Goal: Check status: Check status

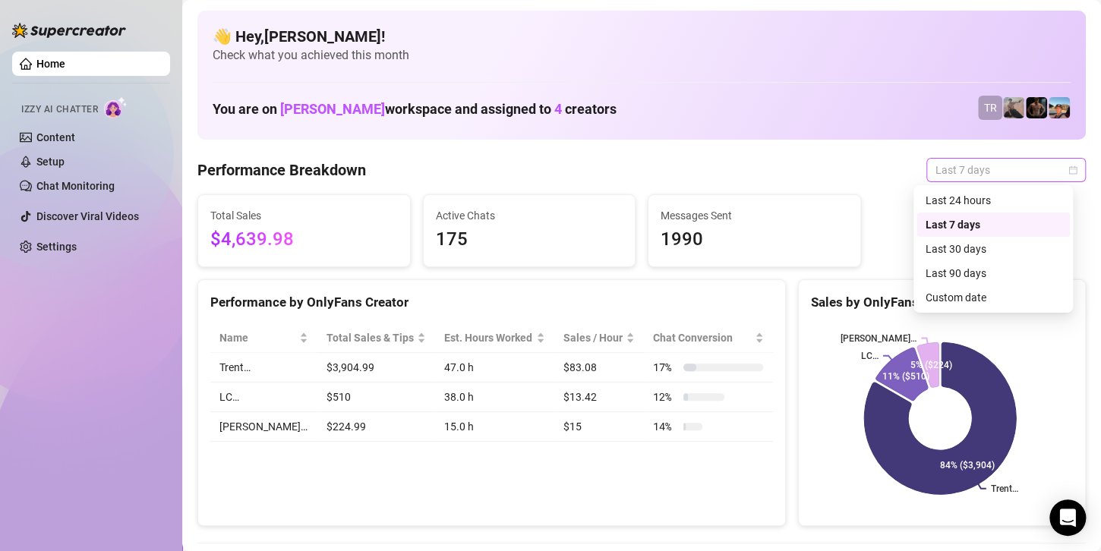
click at [984, 165] on span "Last 7 days" at bounding box center [1005, 170] width 141 height 23
click at [948, 301] on div "Custom date" at bounding box center [992, 297] width 135 height 17
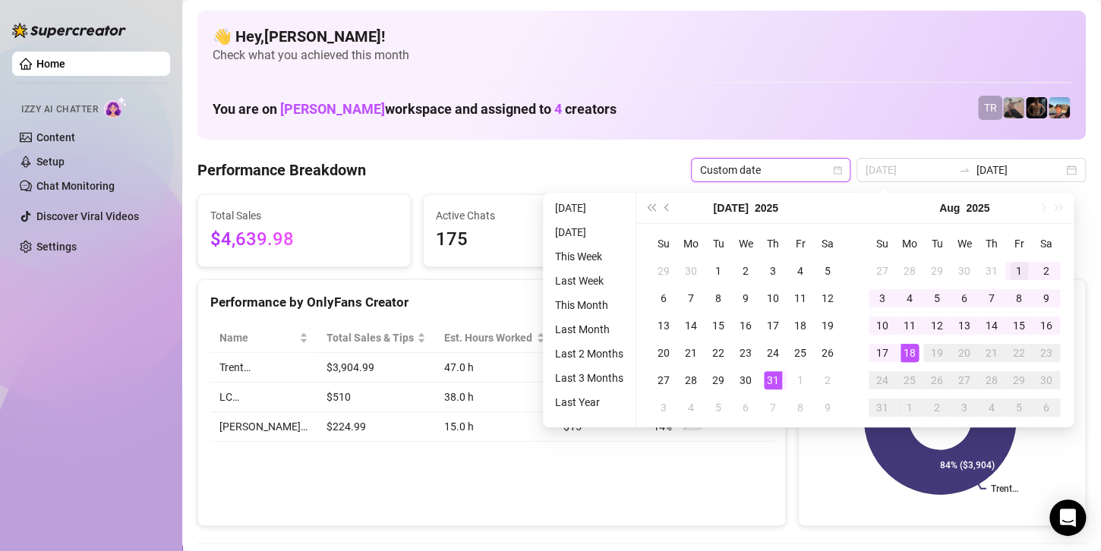
type input "[DATE]"
click at [1016, 268] on div "1" at bounding box center [1019, 271] width 18 height 18
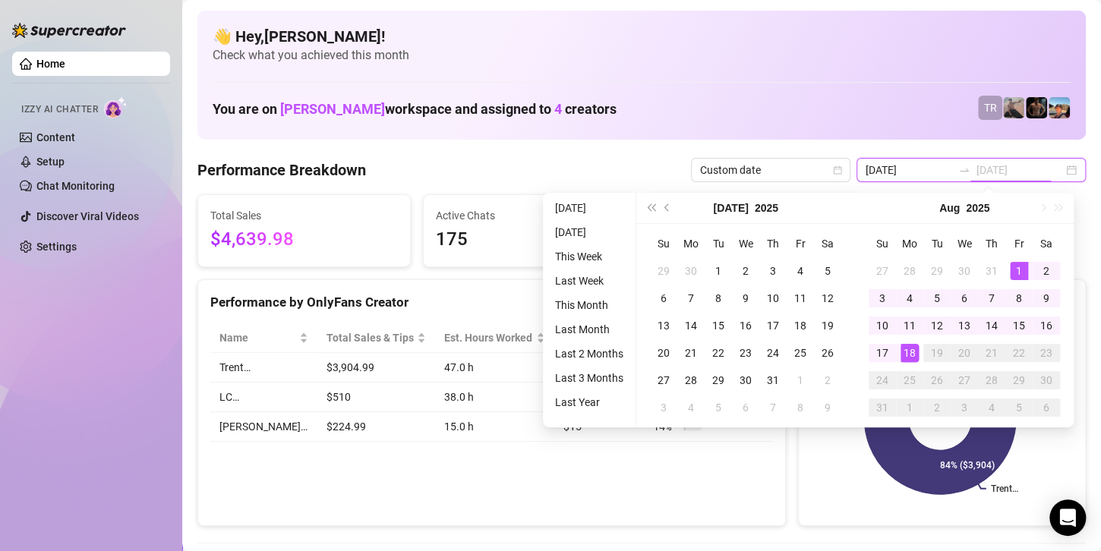
type input "[DATE]"
click at [909, 355] on div "18" at bounding box center [909, 353] width 18 height 18
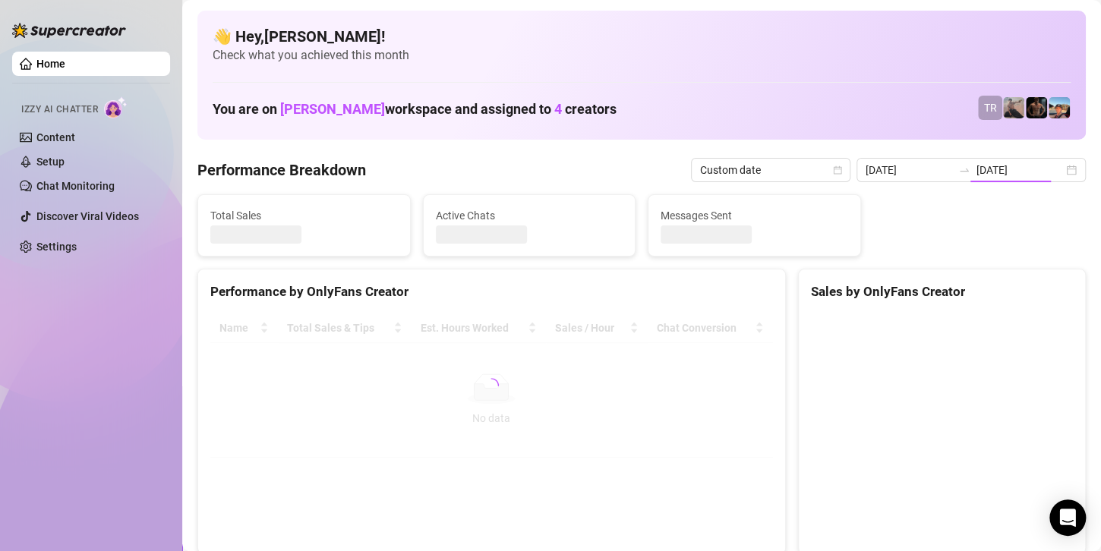
type input "[DATE]"
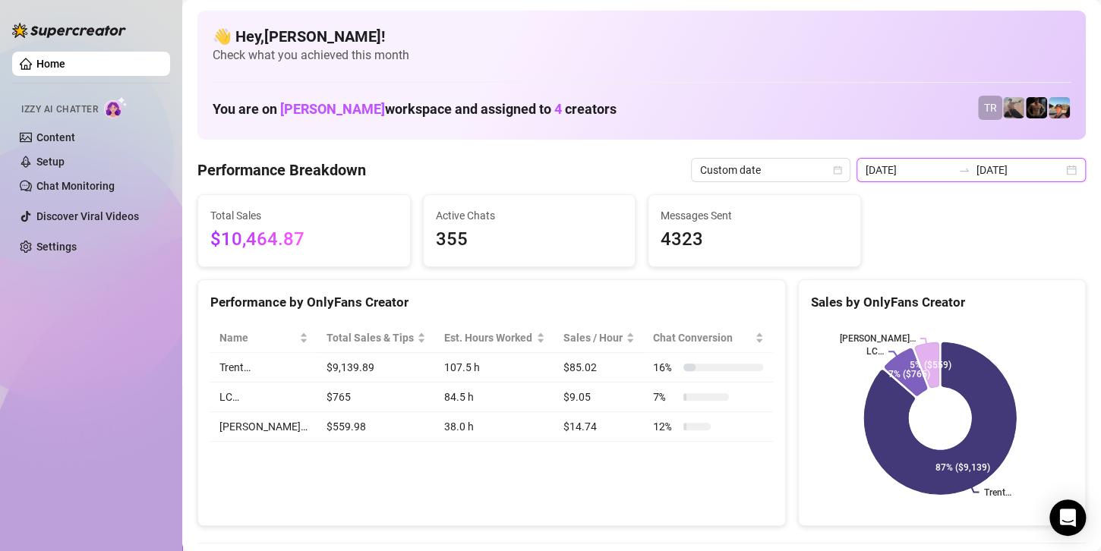
click at [1000, 162] on input "[DATE]" at bounding box center [1019, 170] width 87 height 17
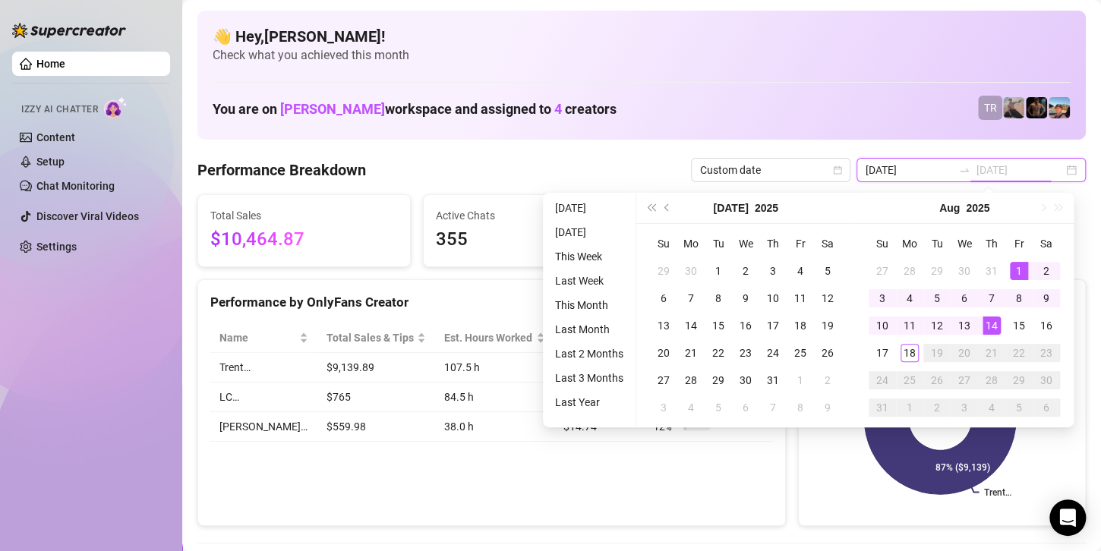
type input "[DATE]"
click at [916, 355] on div "18" at bounding box center [909, 353] width 18 height 18
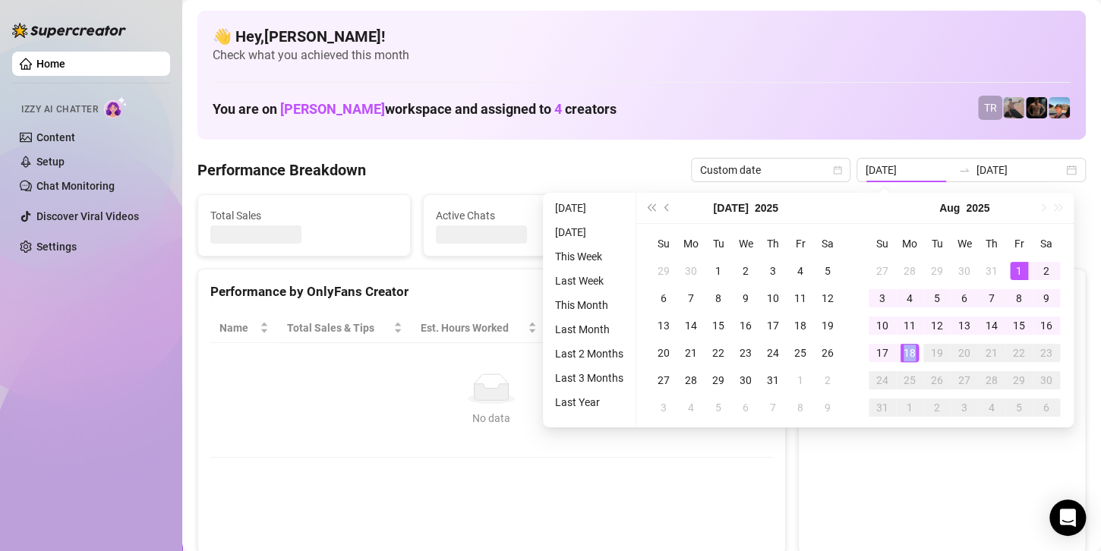
type input "[DATE]"
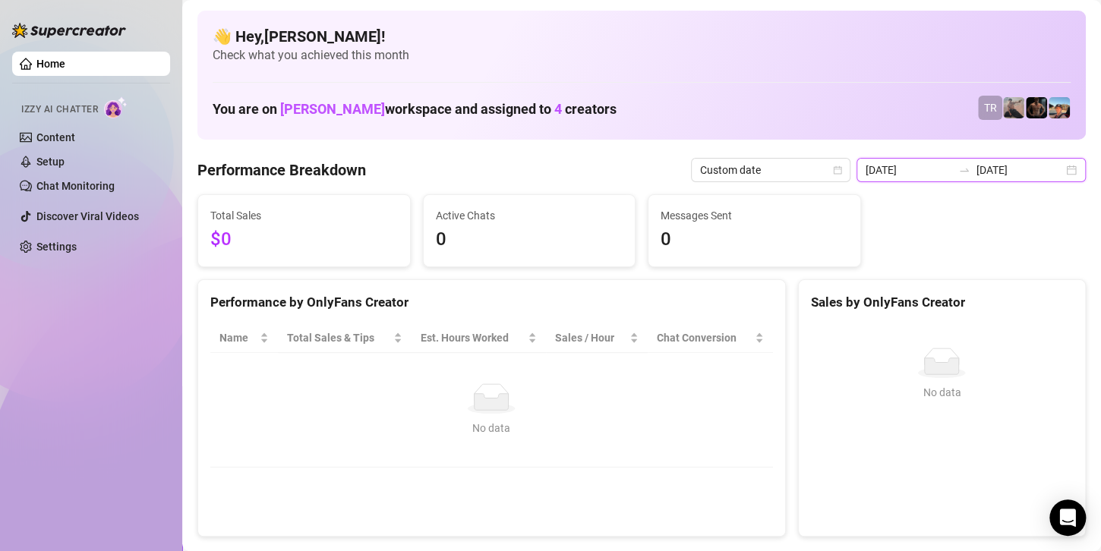
click at [988, 164] on input "[DATE]" at bounding box center [1019, 170] width 87 height 17
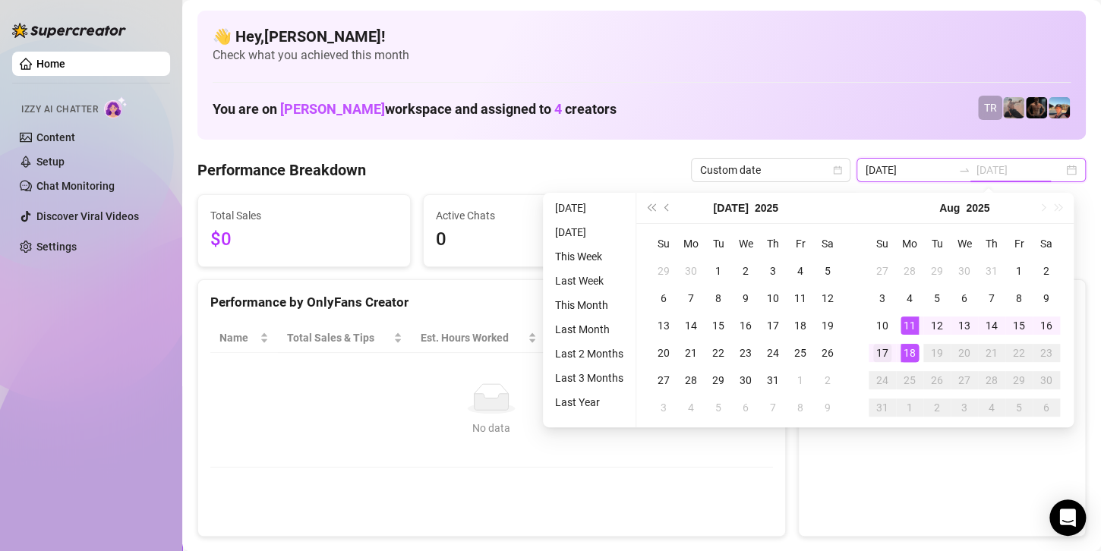
type input "[DATE]"
click at [884, 349] on div "17" at bounding box center [882, 353] width 18 height 18
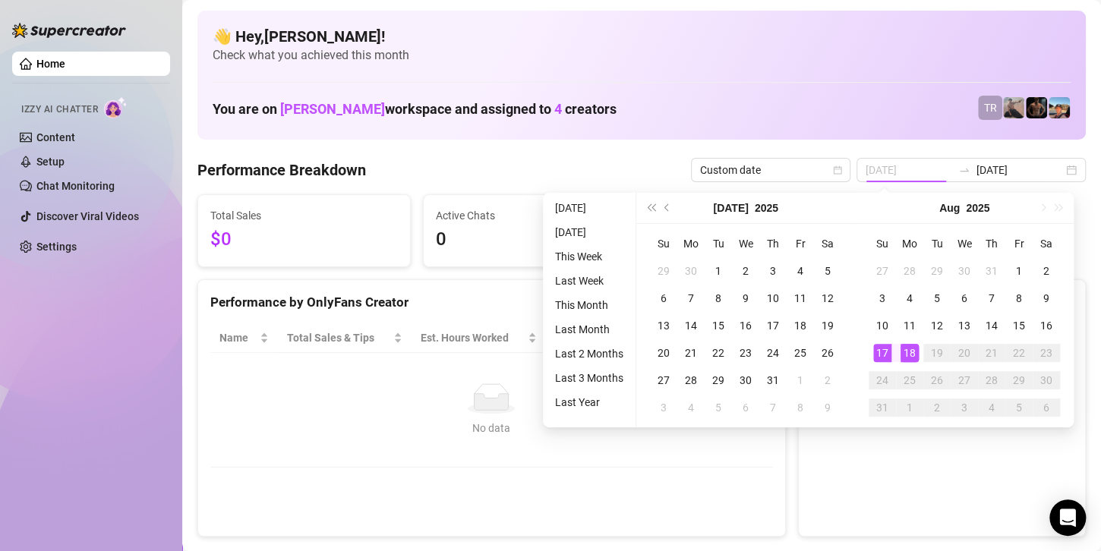
click at [884, 349] on div "17" at bounding box center [882, 353] width 18 height 18
type input "[DATE]"
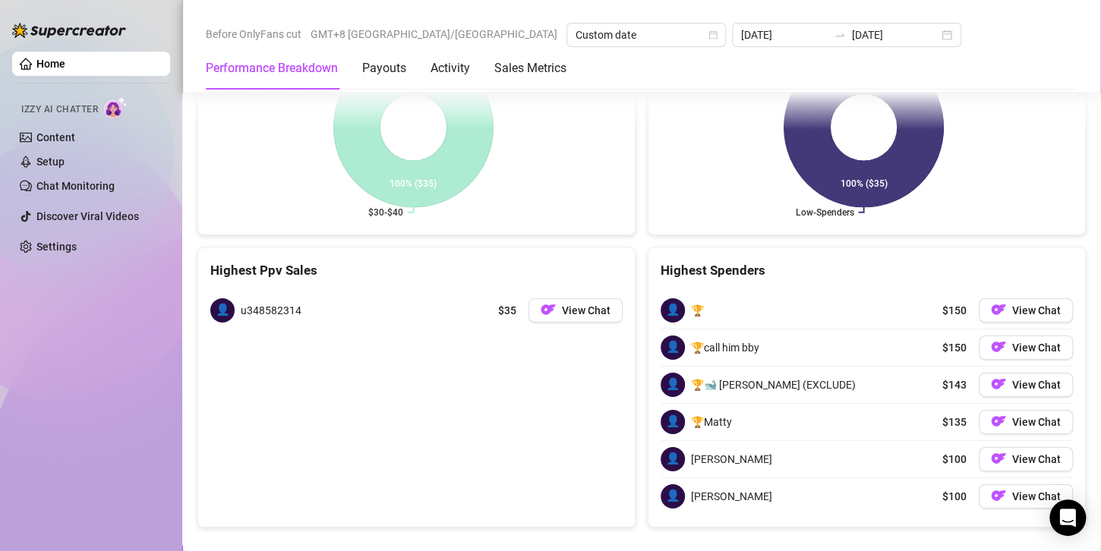
scroll to position [2169, 0]
